Goal: Task Accomplishment & Management: Complete application form

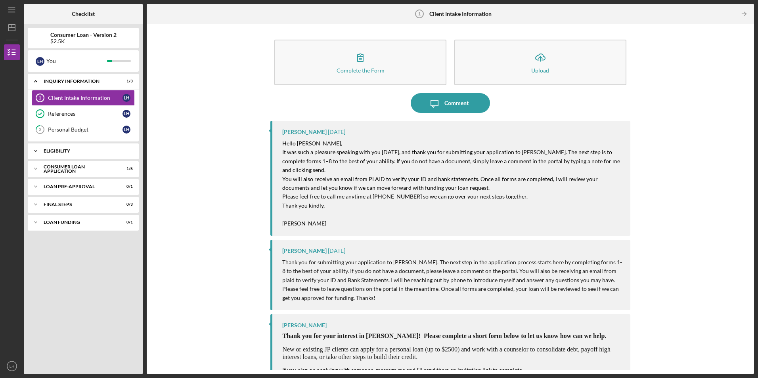
click at [69, 152] on div "Eligibility" at bounding box center [86, 151] width 85 height 5
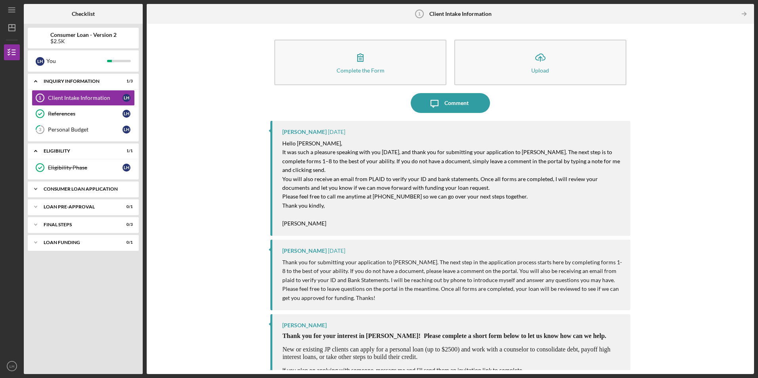
click at [49, 190] on div "Consumer Loan Application" at bounding box center [86, 189] width 85 height 5
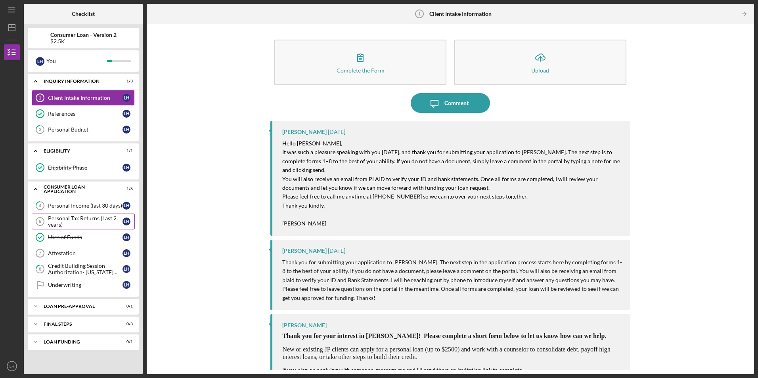
click at [60, 222] on div "Personal Tax Returns (Last 2 years)" at bounding box center [85, 221] width 75 height 13
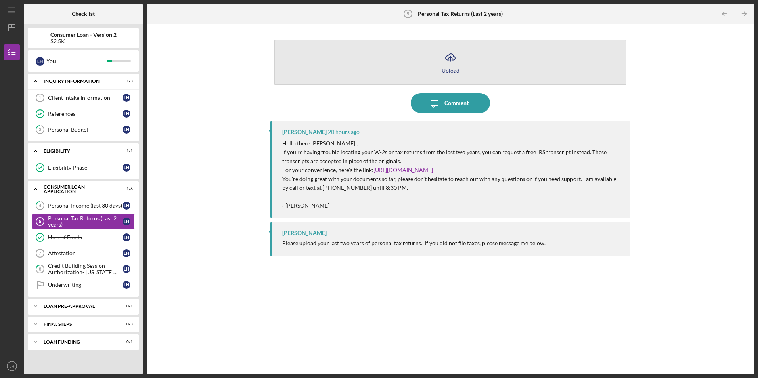
click at [453, 64] on icon "Icon/Upload" at bounding box center [451, 58] width 20 height 20
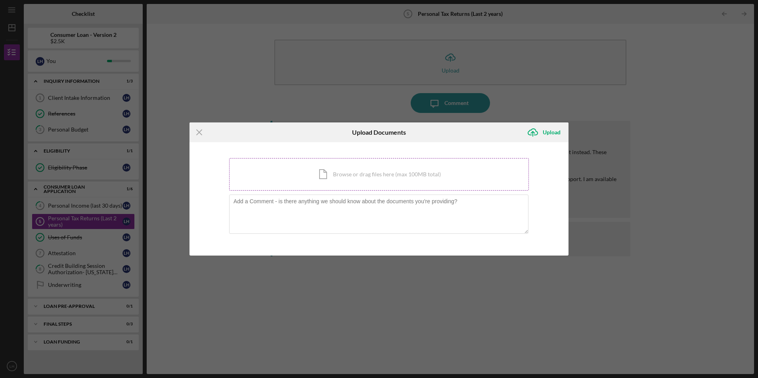
click at [415, 177] on div "Icon/Document Browse or drag files here (max 100MB total) Tap to choose files o…" at bounding box center [379, 174] width 300 height 33
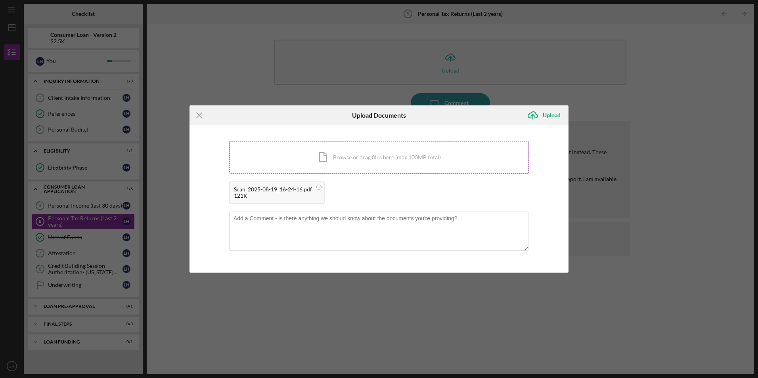
click at [351, 155] on div "Icon/Document Browse or drag files here (max 100MB total) Tap to choose files o…" at bounding box center [379, 157] width 300 height 33
click at [554, 116] on div "Upload" at bounding box center [552, 115] width 18 height 16
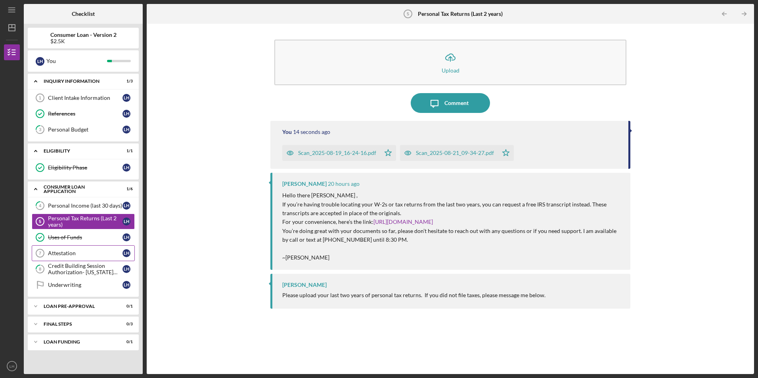
click at [73, 253] on div "Attestation" at bounding box center [85, 253] width 75 height 6
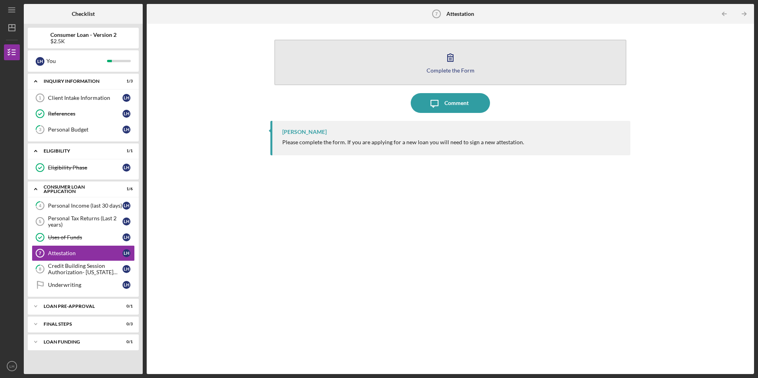
click at [457, 60] on icon "button" at bounding box center [451, 58] width 20 height 20
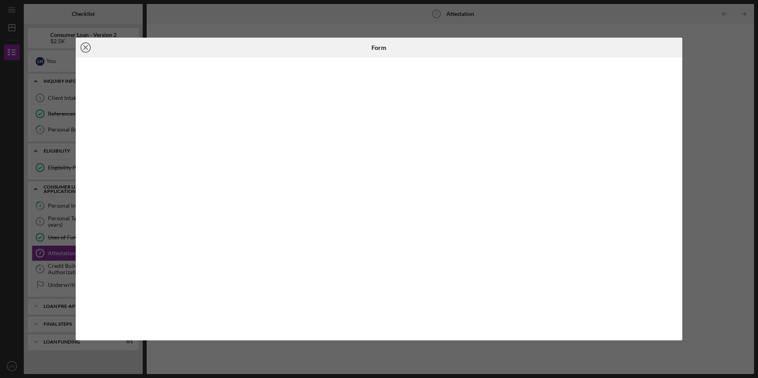
click at [86, 45] on icon "Icon/Close" at bounding box center [86, 48] width 20 height 20
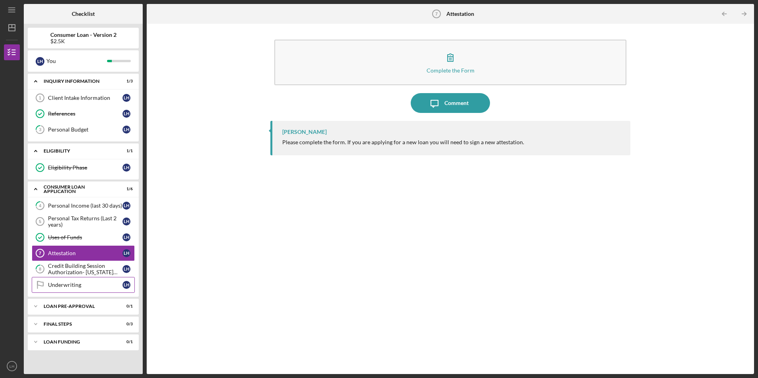
click at [68, 286] on div "Underwriting" at bounding box center [85, 285] width 75 height 6
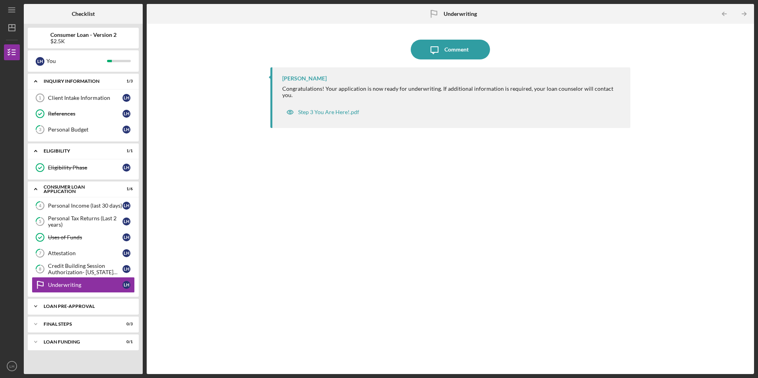
click at [92, 307] on div "Loan Pre-Approval" at bounding box center [86, 306] width 85 height 5
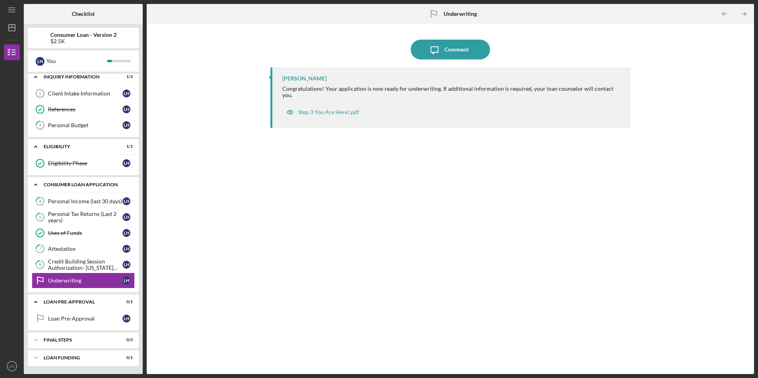
click at [34, 185] on icon "Icon/Expander" at bounding box center [36, 185] width 16 height 16
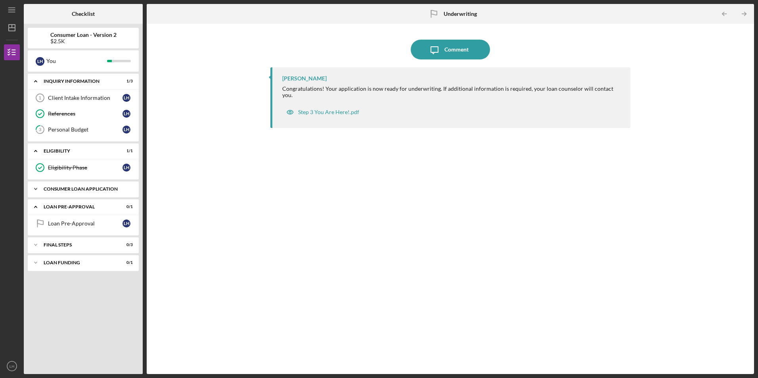
scroll to position [0, 0]
click at [747, 14] on icon "Icon/Table Pagination Arrow" at bounding box center [745, 14] width 18 height 18
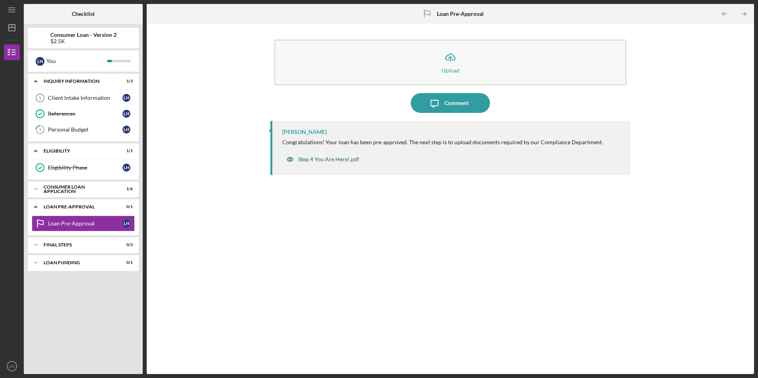
click at [320, 157] on div "Step 4 You Are Here!.pdf" at bounding box center [328, 159] width 61 height 6
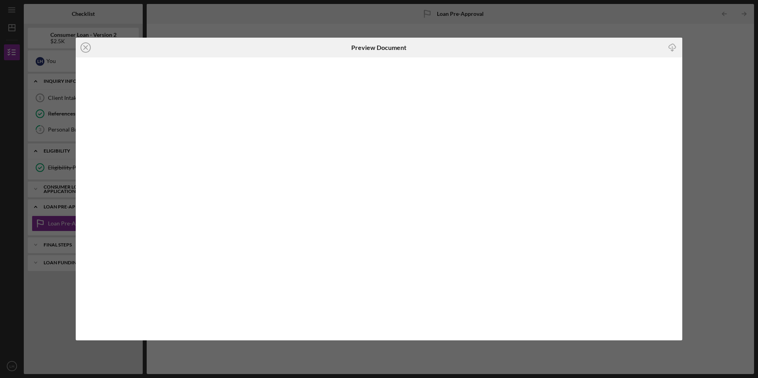
click at [90, 50] on icon "Icon/Close" at bounding box center [86, 48] width 20 height 20
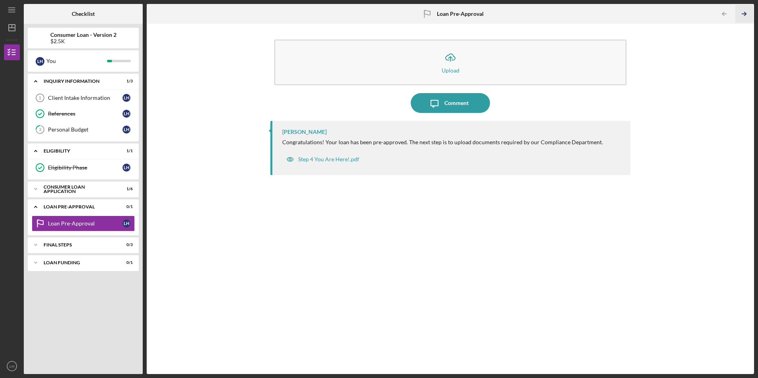
click at [744, 13] on icon "Icon/Table Pagination Arrow" at bounding box center [745, 14] width 18 height 18
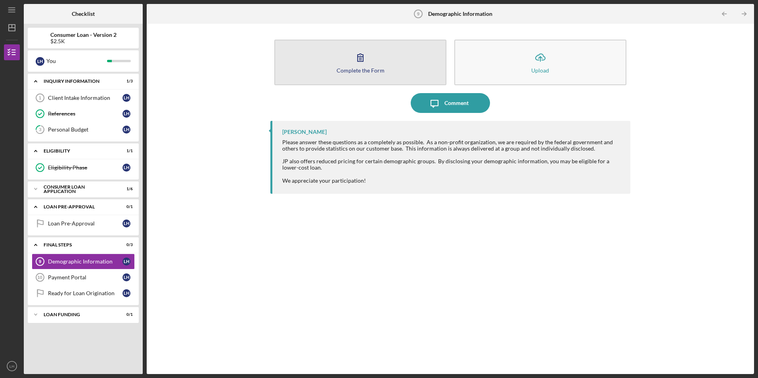
click at [378, 71] on div "Complete the Form" at bounding box center [361, 70] width 48 height 6
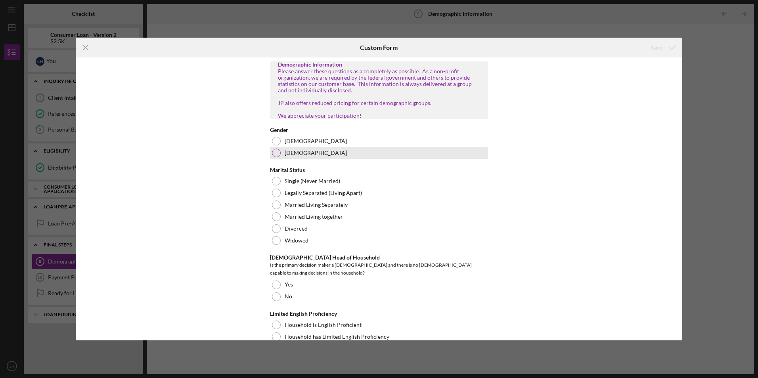
click at [277, 157] on div at bounding box center [276, 153] width 9 height 9
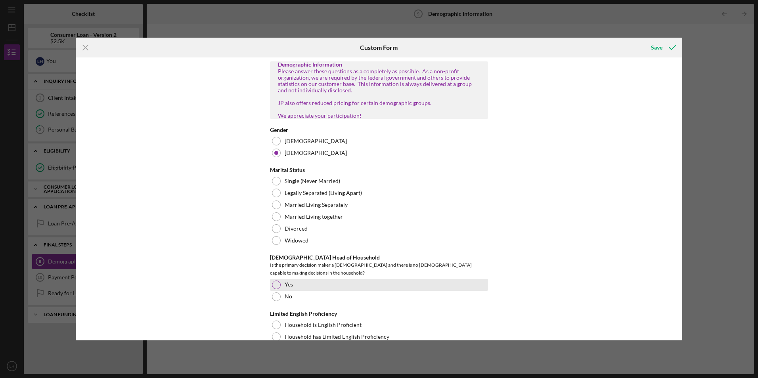
click at [278, 284] on div at bounding box center [276, 285] width 9 height 9
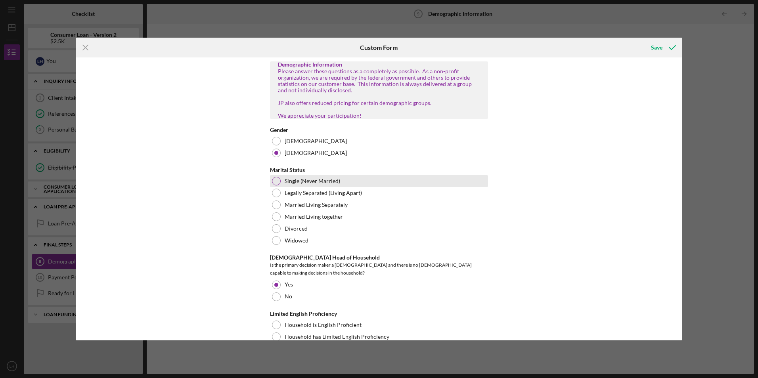
click at [276, 186] on div at bounding box center [276, 181] width 9 height 9
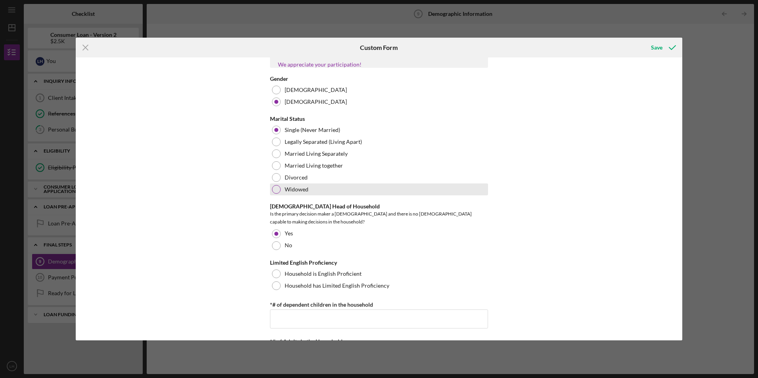
scroll to position [79, 0]
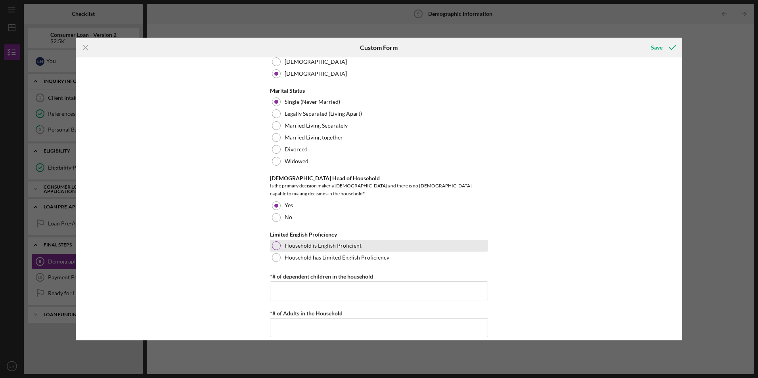
click at [274, 244] on div at bounding box center [276, 246] width 9 height 9
click at [308, 290] on input "*# of dependent children in the household" at bounding box center [379, 291] width 218 height 19
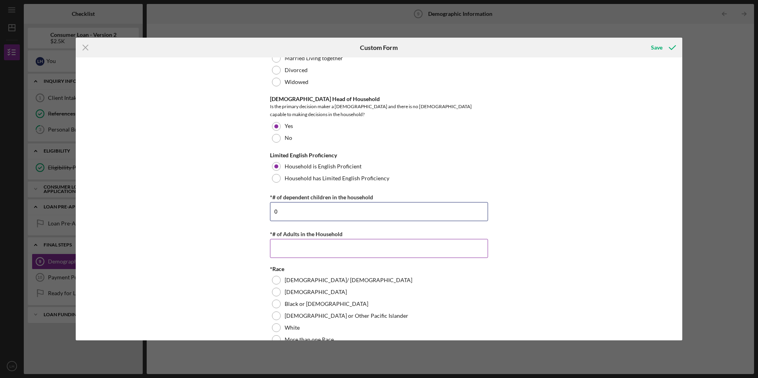
type input "0"
click at [311, 252] on input "*# of Adults in the Household" at bounding box center [379, 248] width 218 height 19
type input "1"
click at [290, 305] on label "Black or [DEMOGRAPHIC_DATA]" at bounding box center [327, 304] width 84 height 6
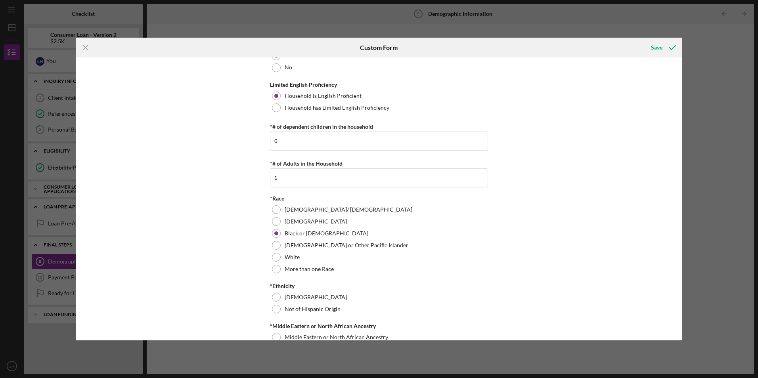
scroll to position [317, 0]
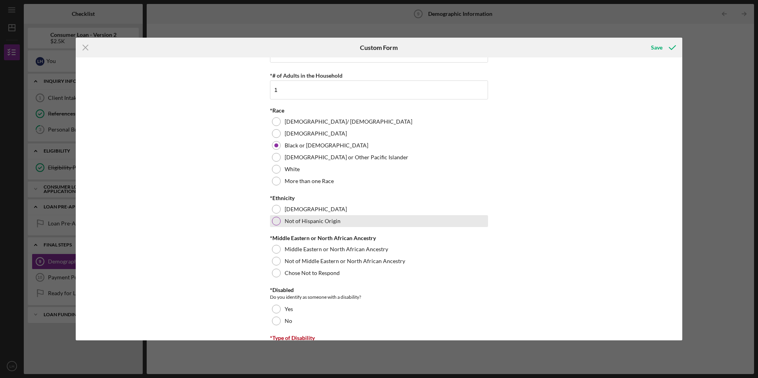
click at [302, 221] on label "Not of Hispanic Origin" at bounding box center [313, 221] width 56 height 6
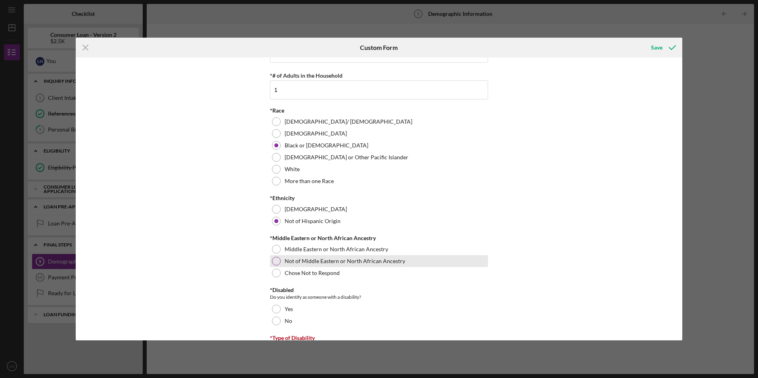
drag, startPoint x: 296, startPoint y: 260, endPoint x: 295, endPoint y: 264, distance: 4.4
click at [296, 260] on label "Not of Middle Eastern or North African Ancestry" at bounding box center [345, 261] width 121 height 6
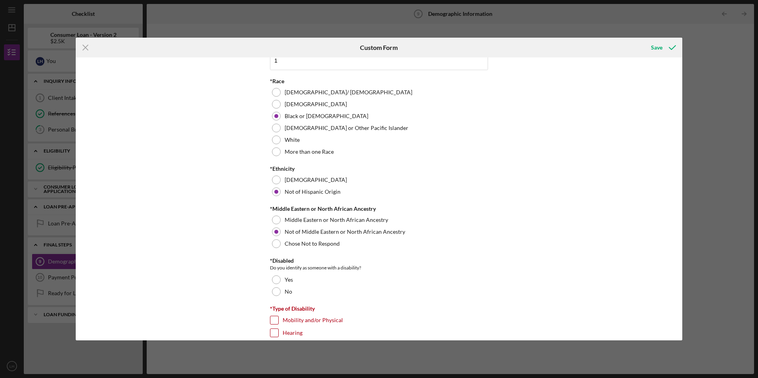
scroll to position [397, 0]
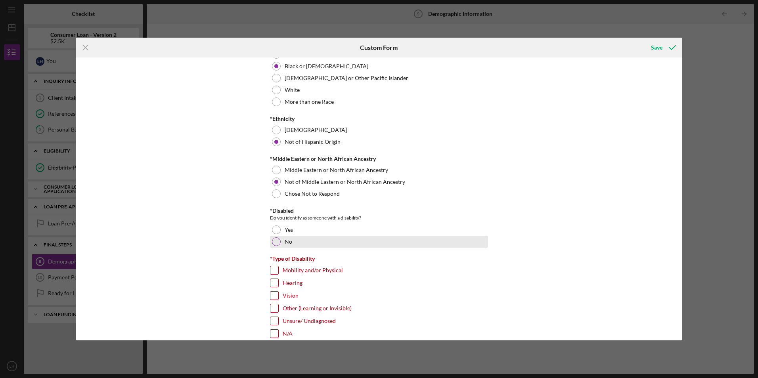
click at [278, 240] on div at bounding box center [276, 242] width 9 height 9
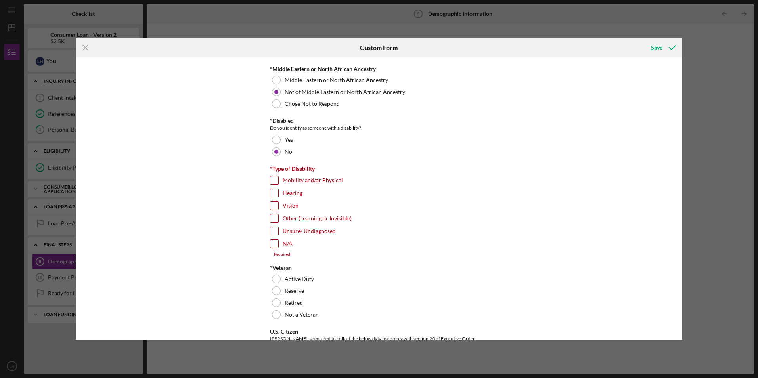
scroll to position [516, 0]
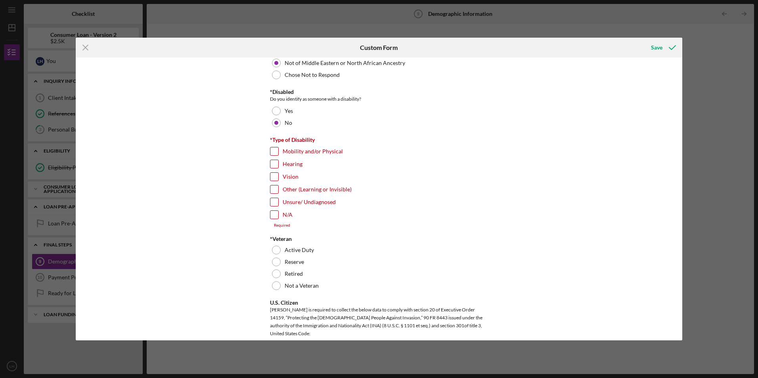
click at [276, 213] on input "N/A" at bounding box center [275, 215] width 8 height 8
checkbox input "true"
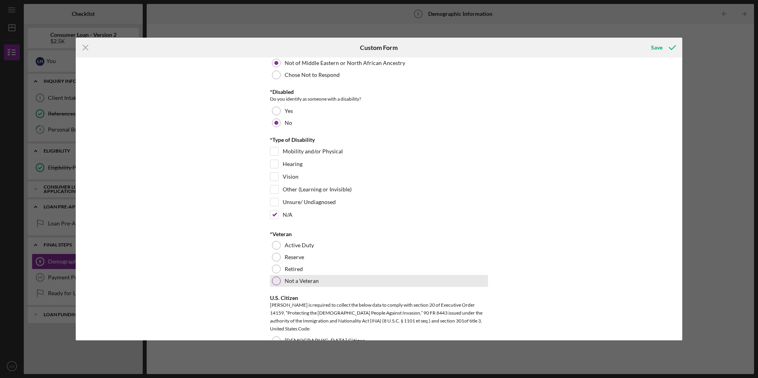
click at [284, 283] on div "Not a Veteran" at bounding box center [379, 281] width 218 height 12
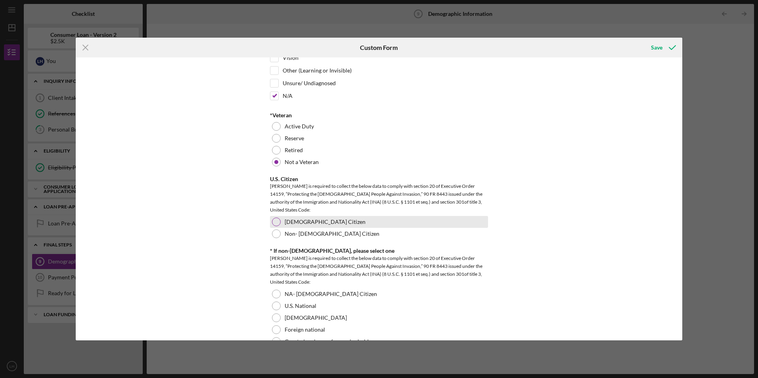
drag, startPoint x: 290, startPoint y: 223, endPoint x: 300, endPoint y: 226, distance: 10.7
click at [293, 222] on label "[DEMOGRAPHIC_DATA] Citizen" at bounding box center [325, 222] width 81 height 6
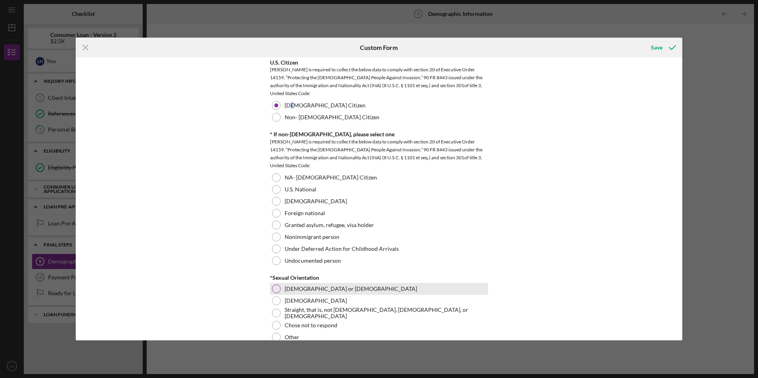
scroll to position [793, 0]
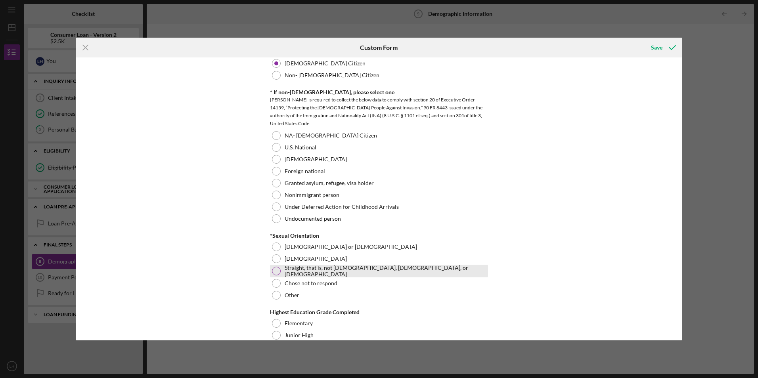
click at [317, 265] on div "Straight, that is, not [DEMOGRAPHIC_DATA], [DEMOGRAPHIC_DATA], or [DEMOGRAPHIC_…" at bounding box center [379, 271] width 218 height 13
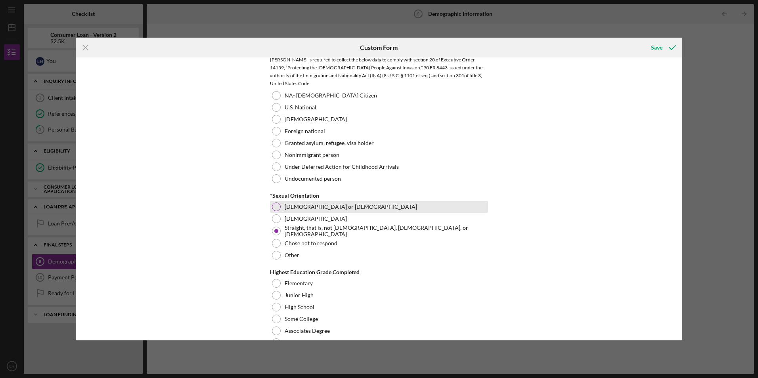
scroll to position [912, 0]
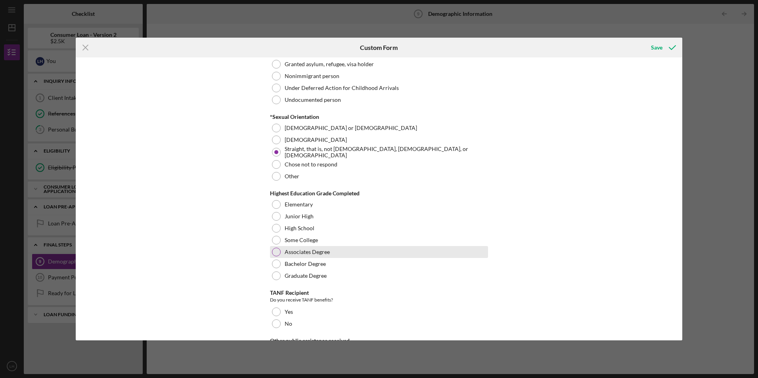
click at [295, 250] on label "Associates Degree" at bounding box center [307, 252] width 45 height 6
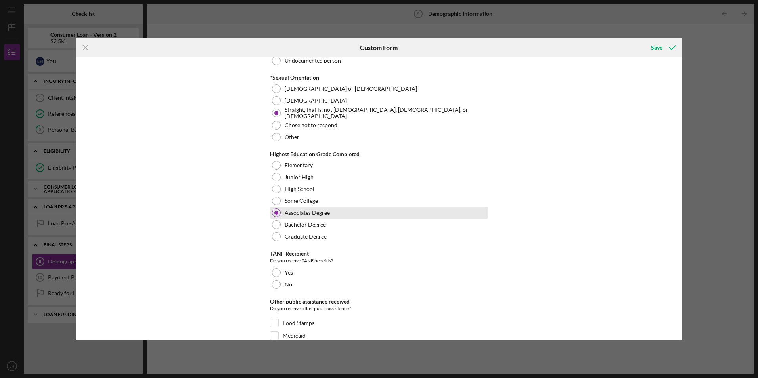
scroll to position [1031, 0]
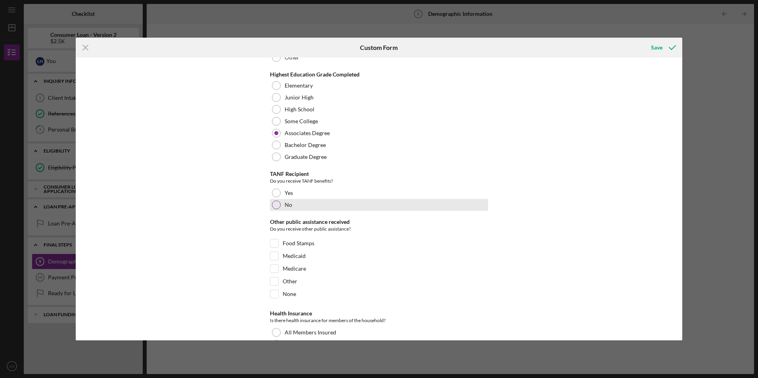
click at [297, 202] on div "No" at bounding box center [379, 205] width 218 height 12
click at [287, 295] on label "None" at bounding box center [289, 294] width 13 height 8
click at [278, 295] on input "None" at bounding box center [275, 294] width 8 height 8
checkbox input "true"
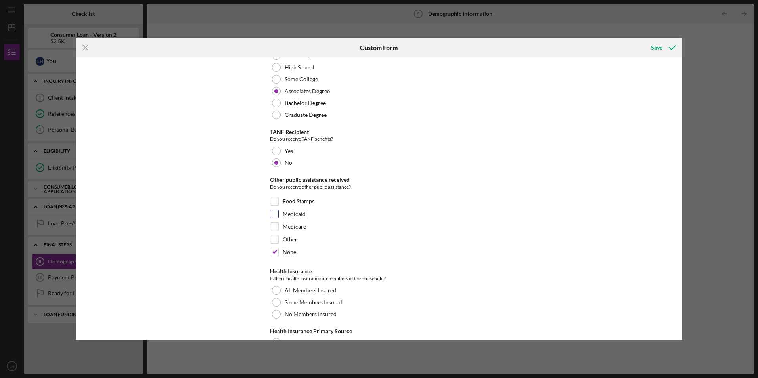
scroll to position [1150, 0]
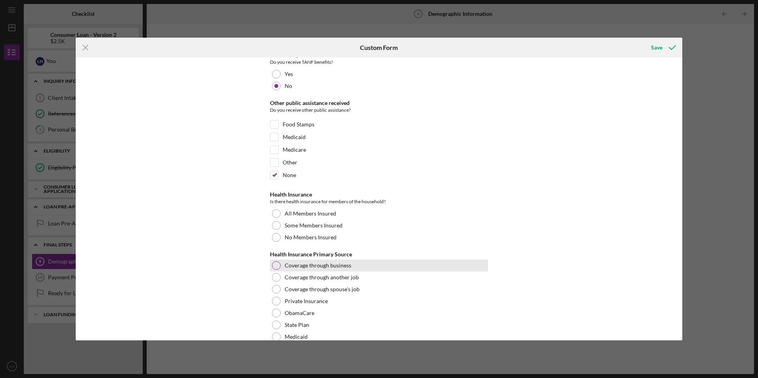
click at [315, 263] on label "Coverage through business" at bounding box center [318, 266] width 67 height 6
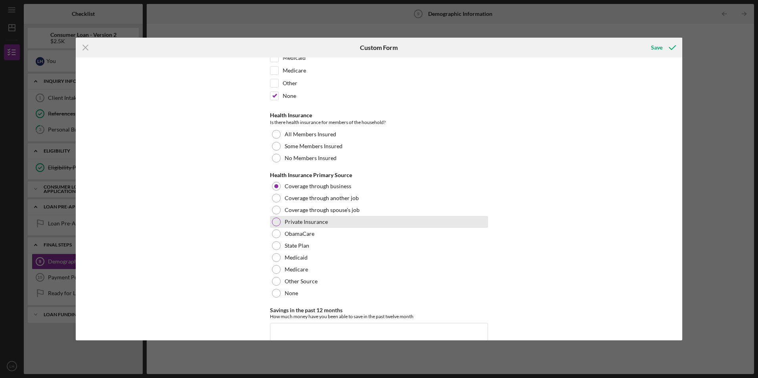
click at [276, 219] on div at bounding box center [276, 222] width 9 height 9
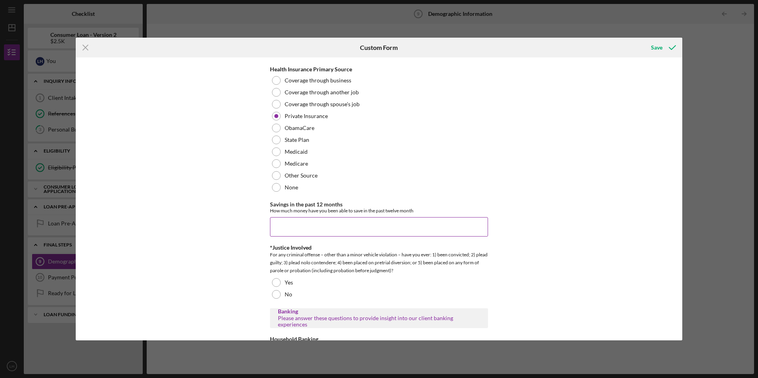
scroll to position [1349, 0]
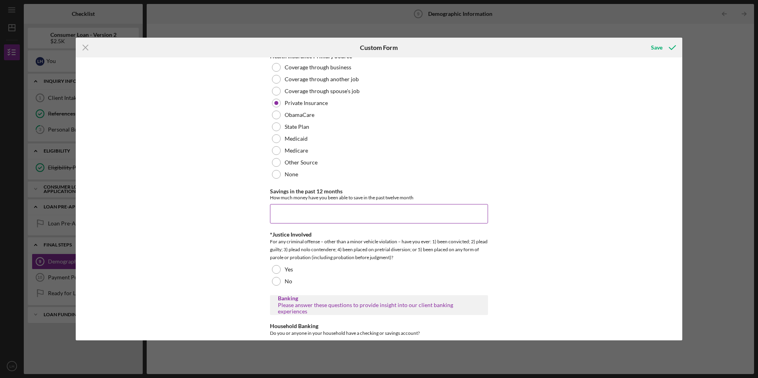
click at [366, 217] on input "Savings in the past 12 months" at bounding box center [379, 213] width 218 height 19
type input "$0"
click at [278, 280] on div at bounding box center [276, 281] width 9 height 9
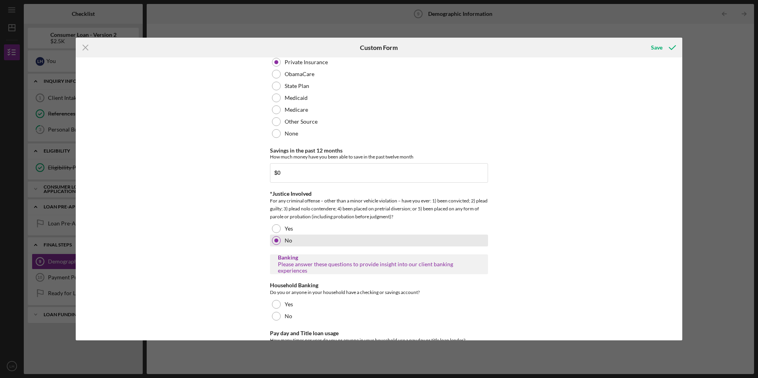
scroll to position [1452, 0]
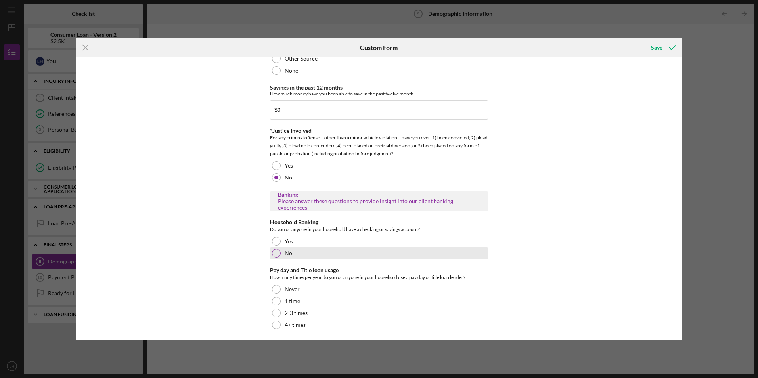
click at [276, 251] on div at bounding box center [276, 253] width 9 height 9
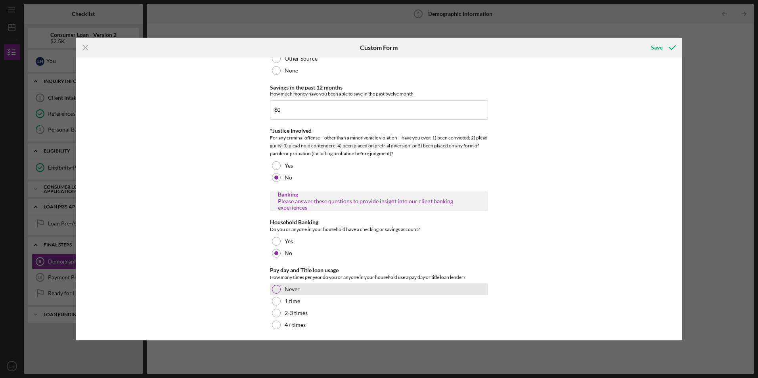
click at [287, 288] on label "Never" at bounding box center [292, 289] width 15 height 6
click at [657, 46] on div "Save" at bounding box center [657, 48] width 12 height 16
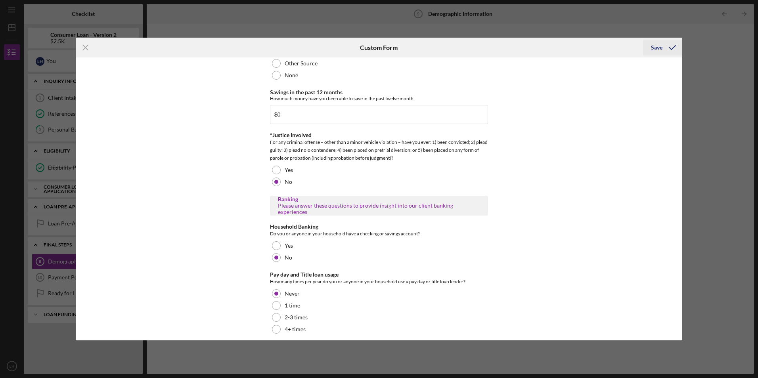
scroll to position [1457, 0]
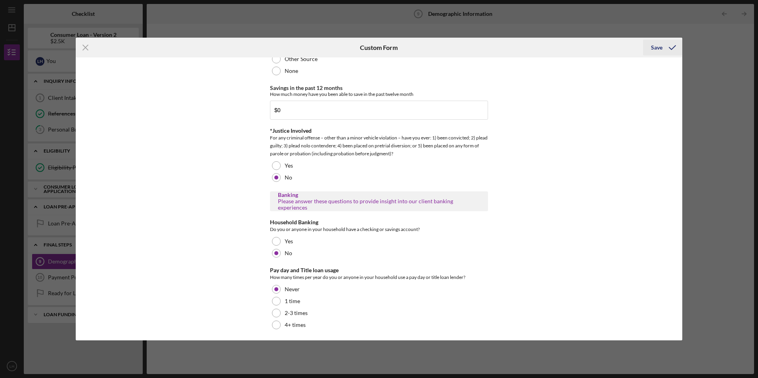
click at [670, 47] on icon "submit" at bounding box center [673, 48] width 20 height 20
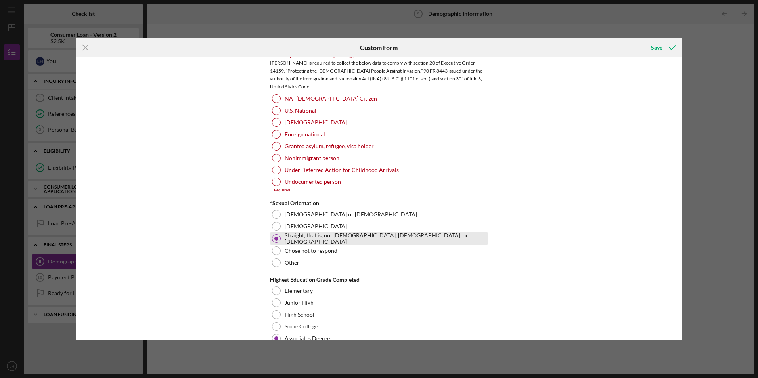
scroll to position [783, 0]
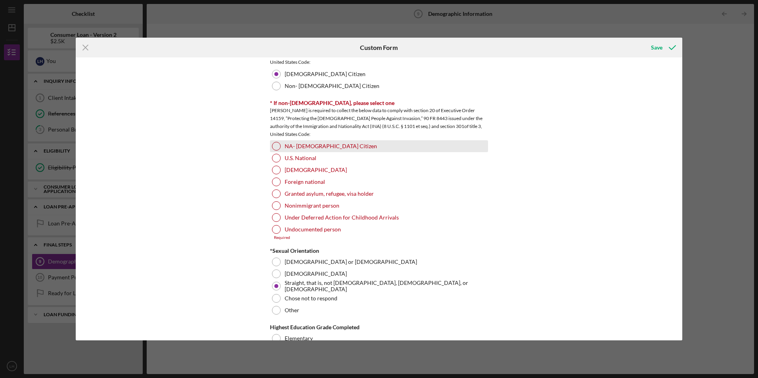
click at [278, 144] on div at bounding box center [276, 146] width 9 height 9
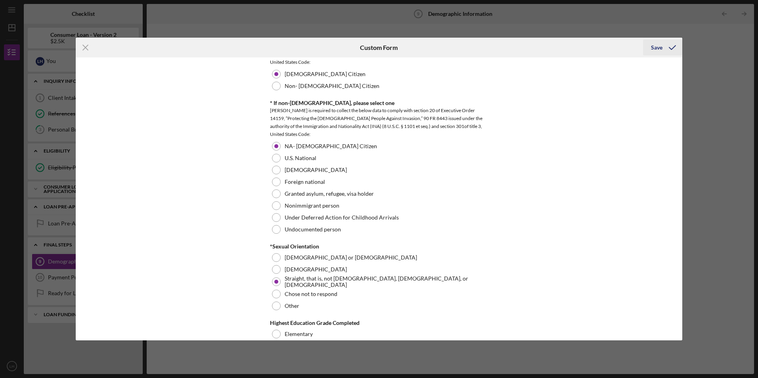
click at [657, 45] on div "Save" at bounding box center [657, 48] width 12 height 16
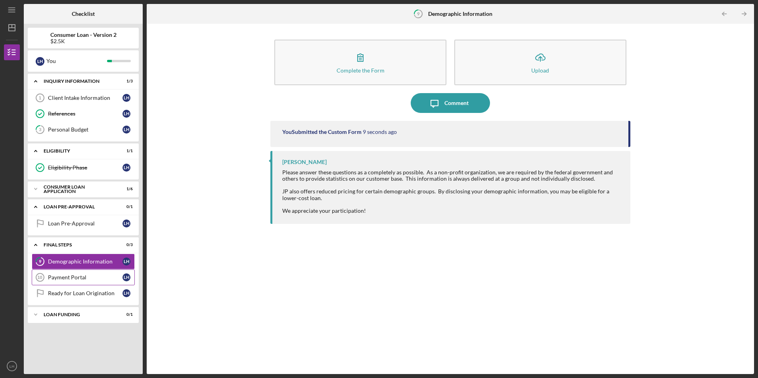
click at [69, 280] on div "Payment Portal" at bounding box center [85, 277] width 75 height 6
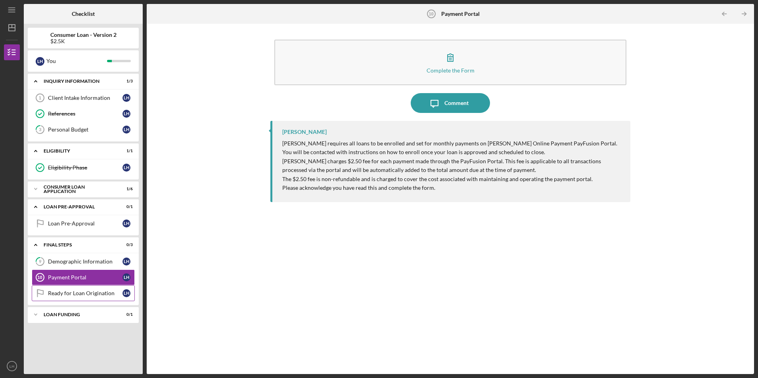
click at [69, 294] on div "Ready for Loan Origination" at bounding box center [85, 293] width 75 height 6
